Goal: Communication & Community: Participate in discussion

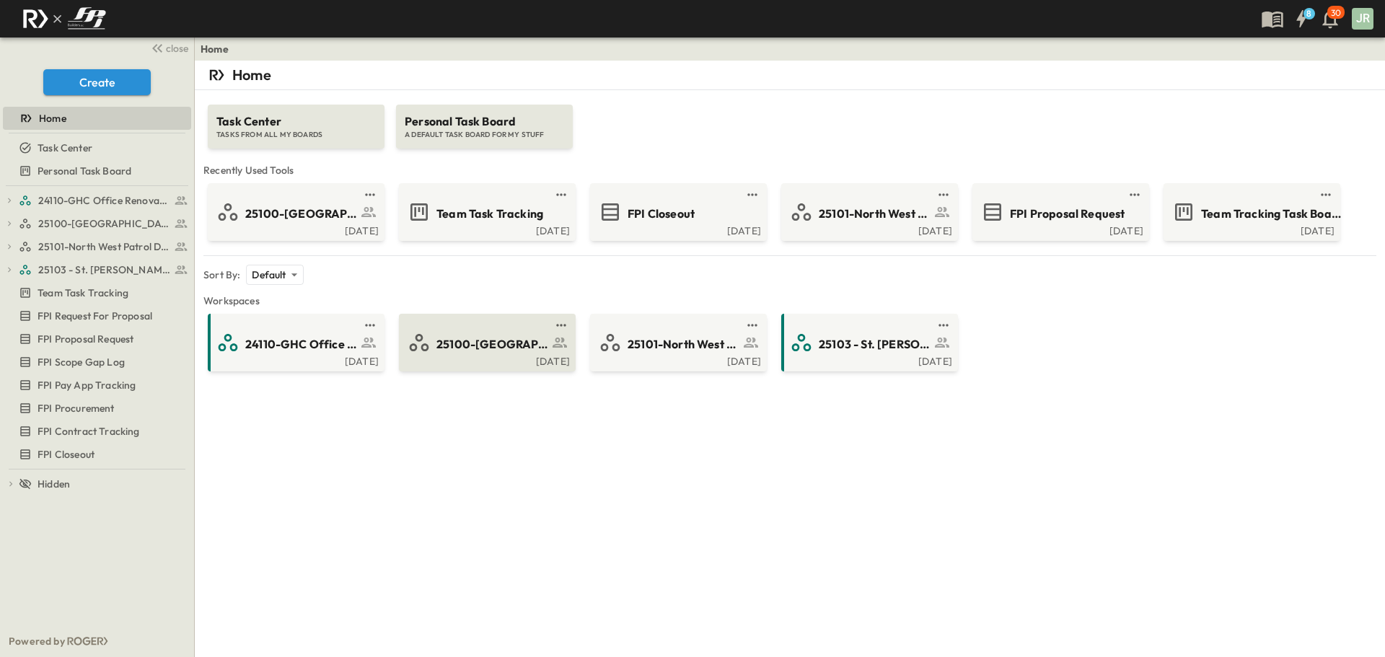
click at [492, 339] on span "25100-[GEOGRAPHIC_DATA]" at bounding box center [492, 344] width 112 height 17
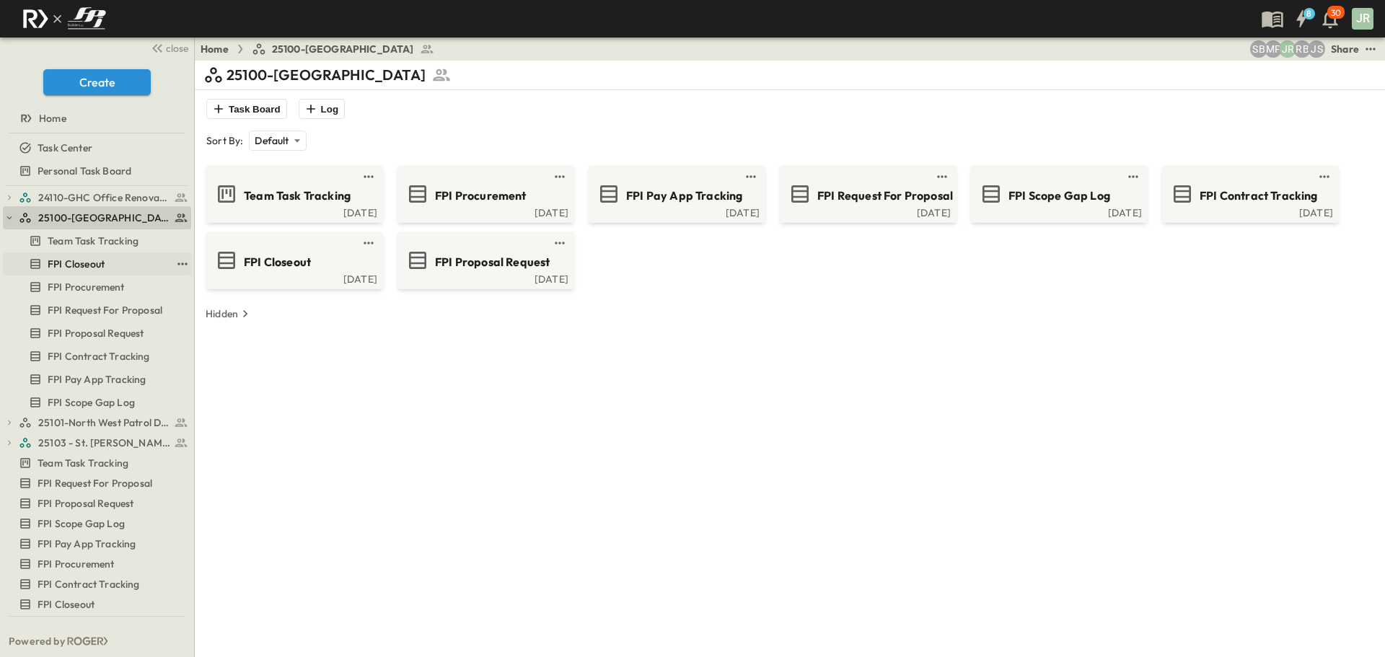
click at [103, 265] on span "FPI Closeout" at bounding box center [76, 264] width 57 height 14
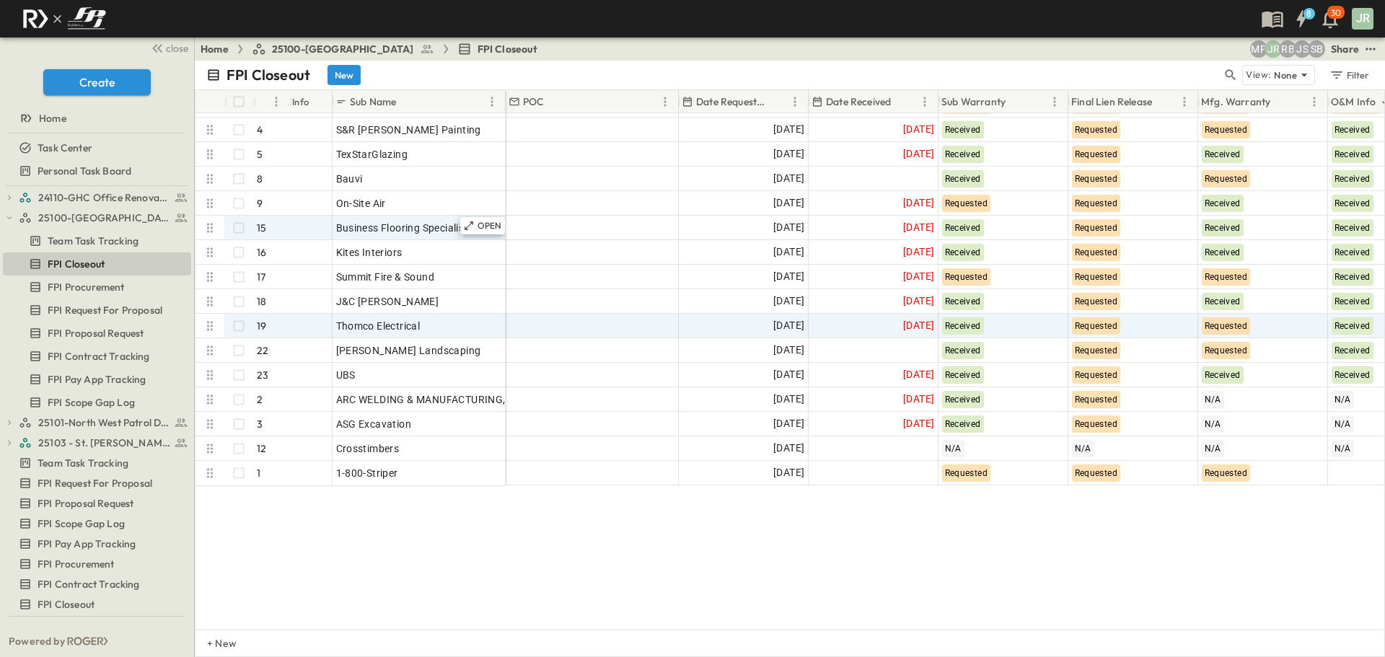
scroll to position [227, 0]
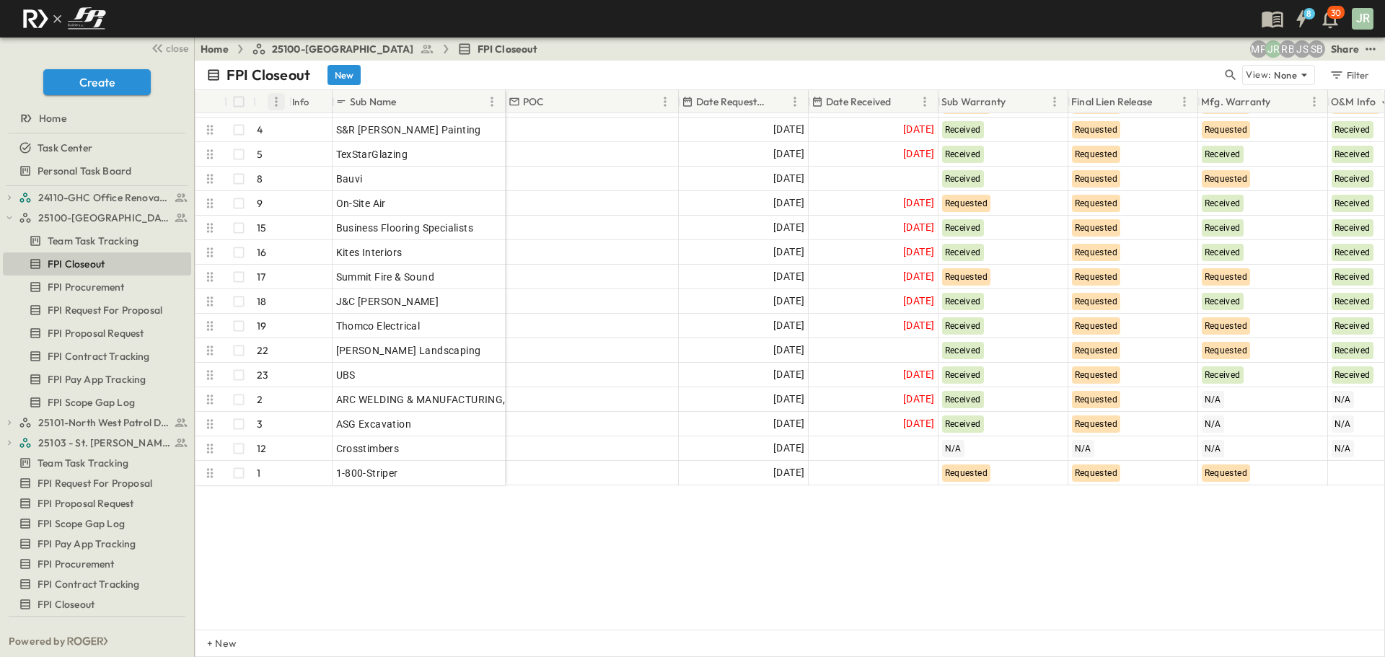
click at [281, 105] on icon "Menu" at bounding box center [276, 102] width 14 height 14
click at [298, 103] on div "Info" at bounding box center [300, 102] width 17 height 40
click at [266, 101] on icon "Sort" at bounding box center [266, 101] width 13 height 13
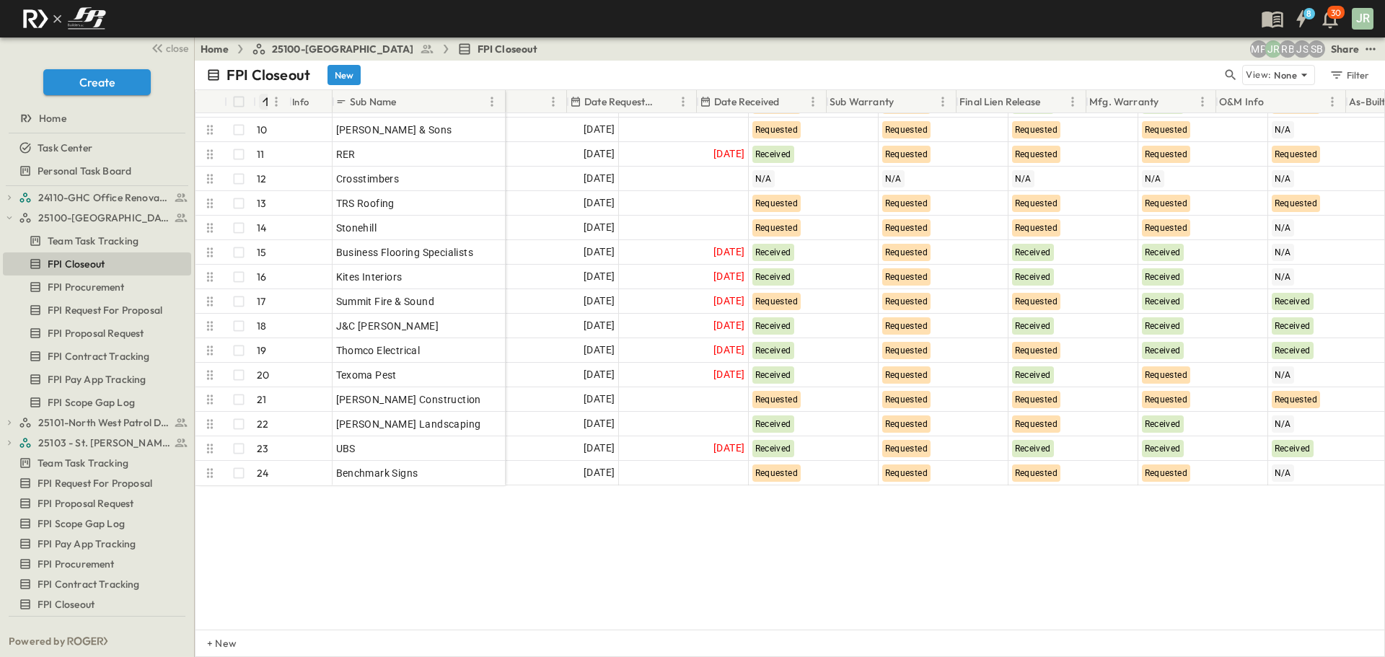
scroll to position [227, 229]
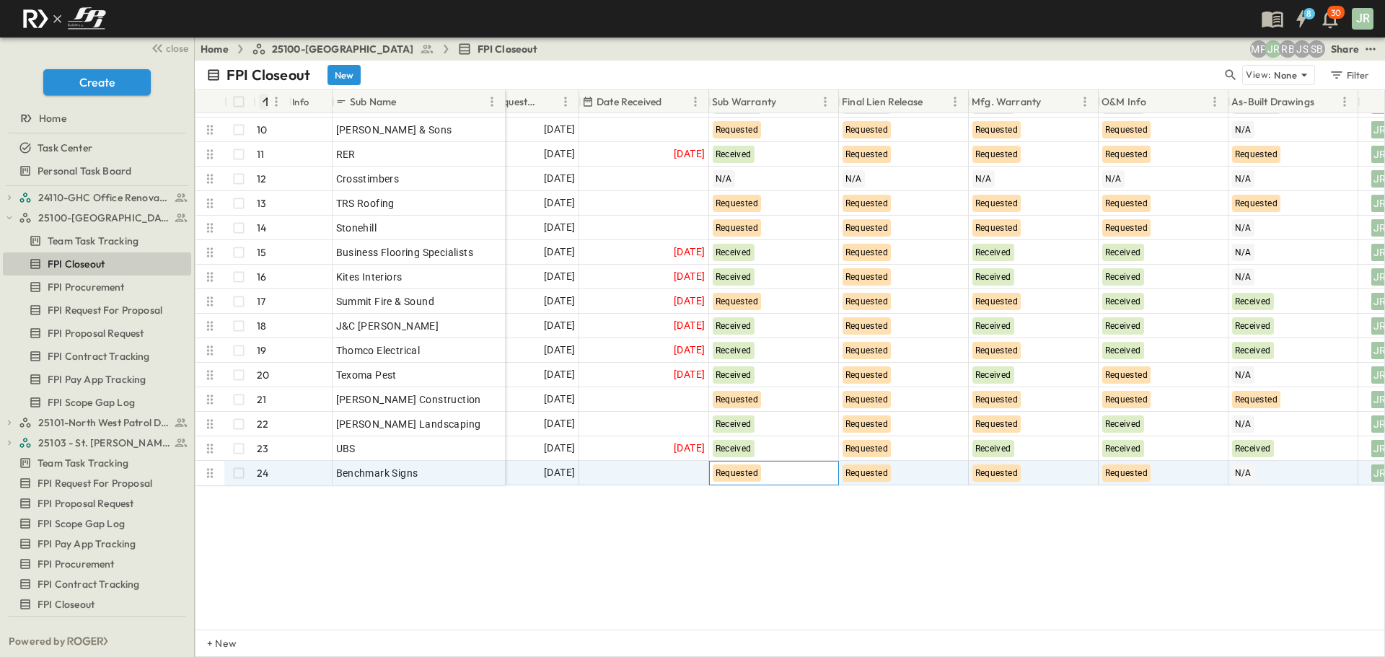
click at [814, 462] on div "Requested" at bounding box center [774, 473] width 128 height 23
click at [824, 462] on div "Requested" at bounding box center [774, 473] width 130 height 25
click at [732, 434] on div "Received" at bounding box center [736, 439] width 40 height 17
click at [1187, 465] on div "Requested" at bounding box center [1163, 473] width 128 height 23
click at [1141, 443] on span "Received" at bounding box center [1125, 439] width 35 height 10
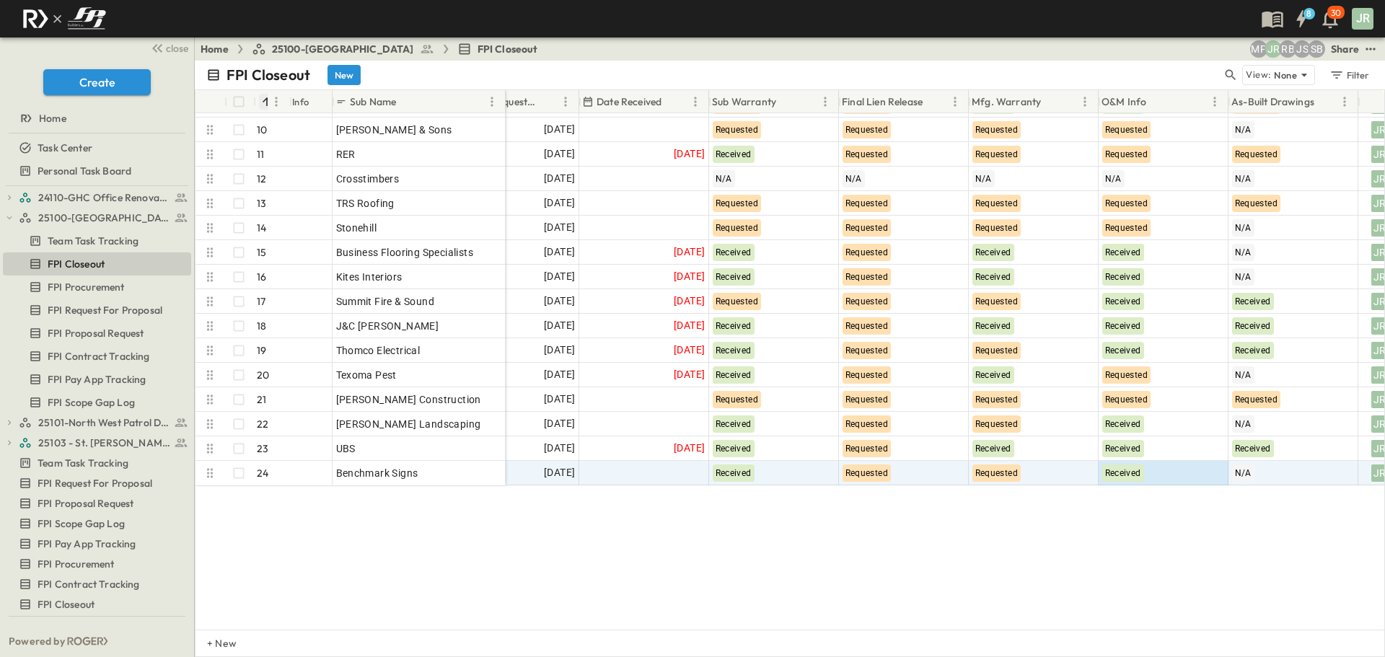
click at [1114, 523] on div "Bauvi 8 OPEN Bauvi On-Site Air 9 OPEN On-Site Air [PERSON_NAME] & Sons 10 OPEN …" at bounding box center [790, 371] width 1189 height 517
